Goal: Check status: Check status

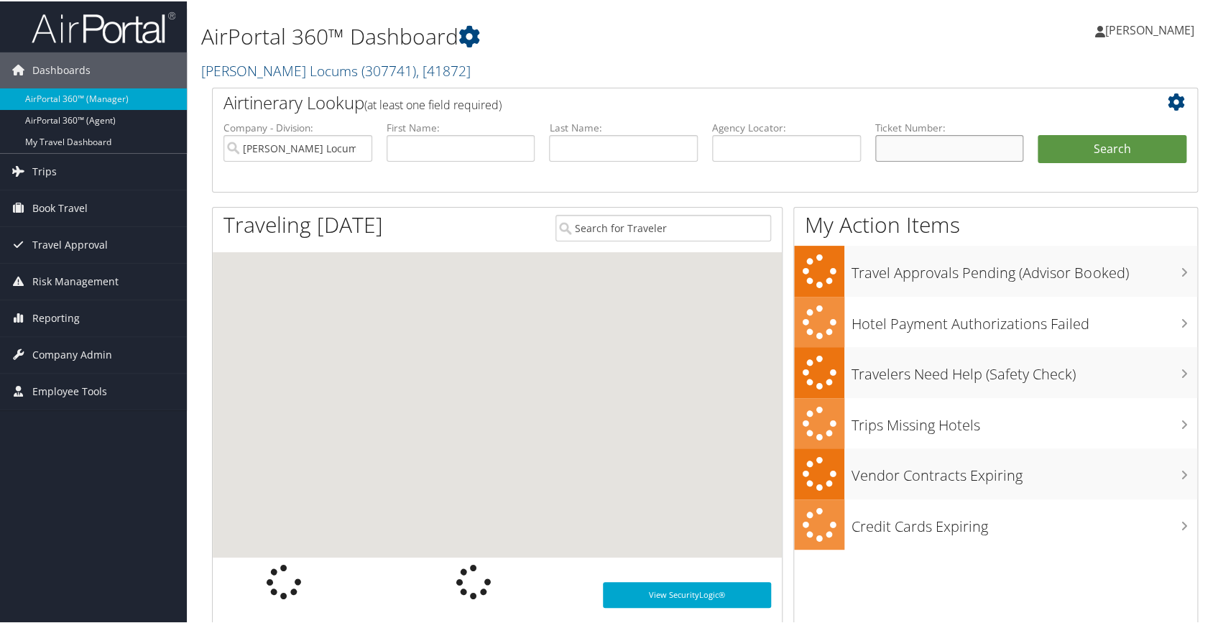
click at [899, 142] on input "text" at bounding box center [950, 147] width 149 height 27
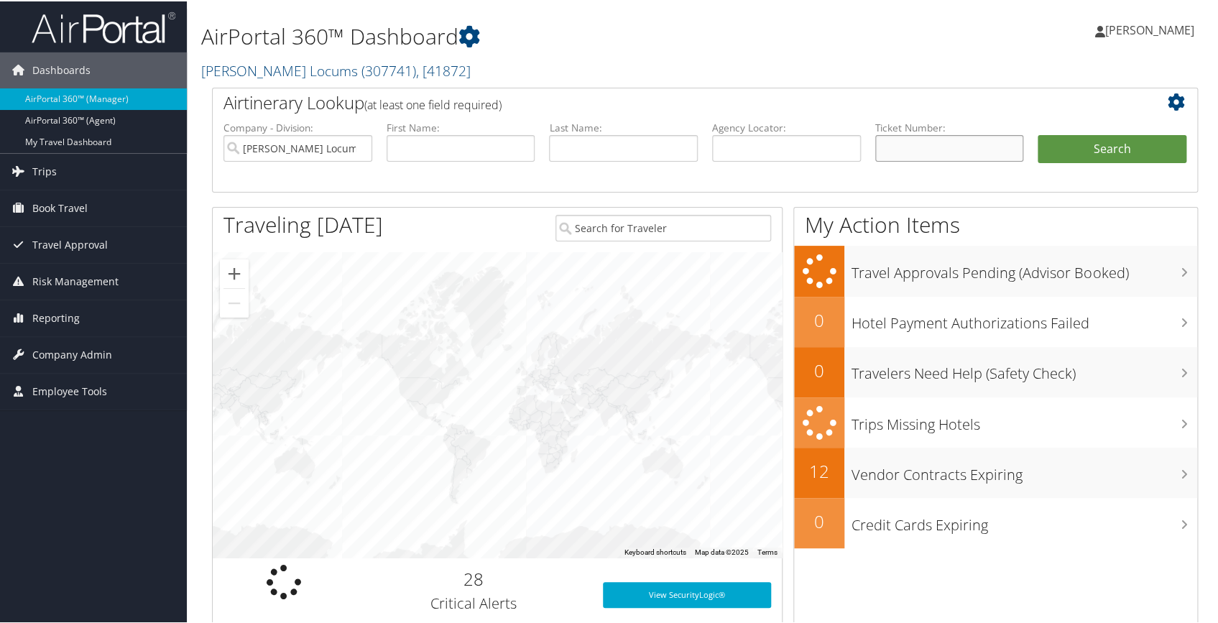
paste input "0067243773802"
type input "0067243773802"
click at [1097, 154] on button "Search" at bounding box center [1112, 148] width 149 height 29
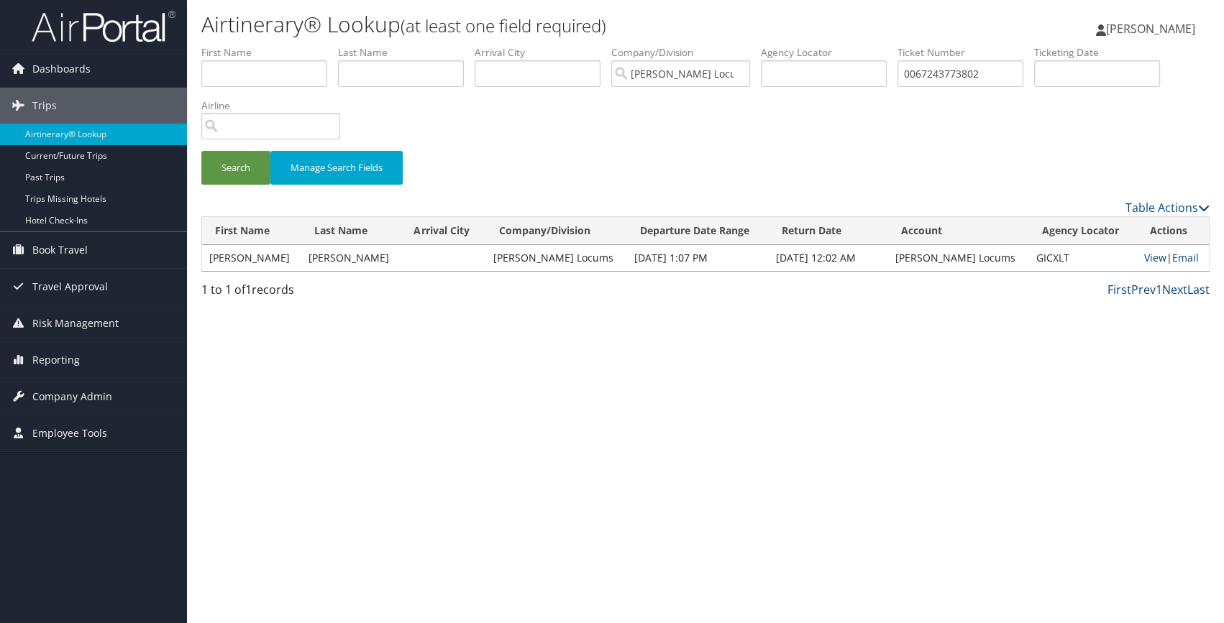
click at [1143, 251] on link "View" at bounding box center [1154, 258] width 22 height 14
drag, startPoint x: 997, startPoint y: 77, endPoint x: 819, endPoint y: 42, distance: 181.6
click at [819, 42] on div "Airtinerary® Lookup (at least one field required) Carlota Munoz Lemke Carlota M…" at bounding box center [705, 311] width 1037 height 623
paste input "795"
type input "0067243773795"
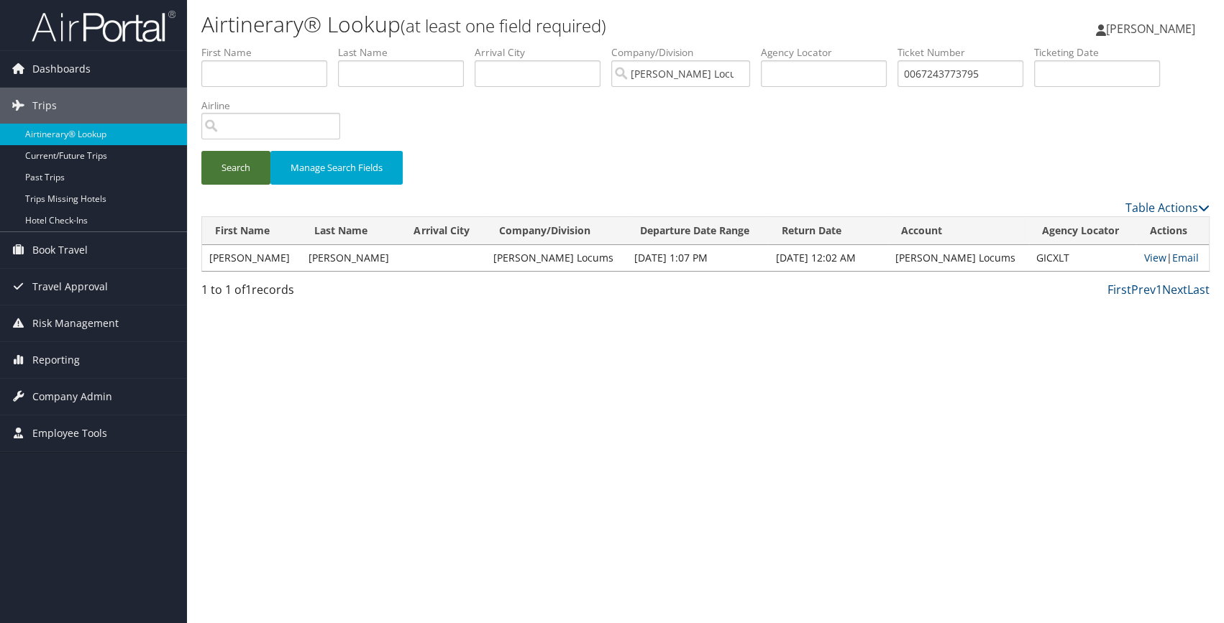
click at [231, 158] on button "Search" at bounding box center [235, 168] width 69 height 34
click at [1143, 254] on link "View" at bounding box center [1154, 258] width 22 height 14
click at [631, 370] on div "Airtinerary® Lookup (at least one field required) Carlota Munoz Lemke Carlota M…" at bounding box center [705, 311] width 1037 height 623
